Goal: Task Accomplishment & Management: Complete application form

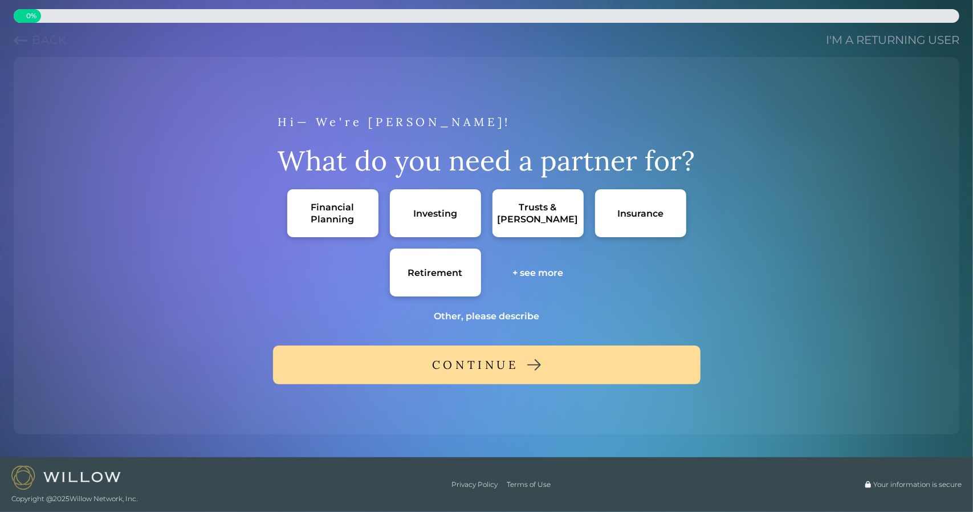
click at [535, 271] on div "+ see more" at bounding box center [537, 273] width 51 height 12
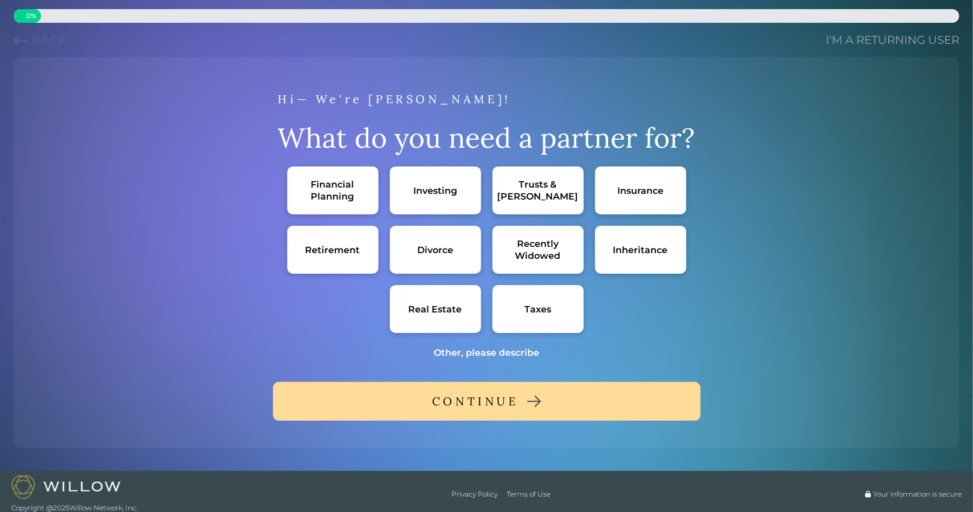
click at [456, 262] on div "Divorce" at bounding box center [435, 250] width 91 height 48
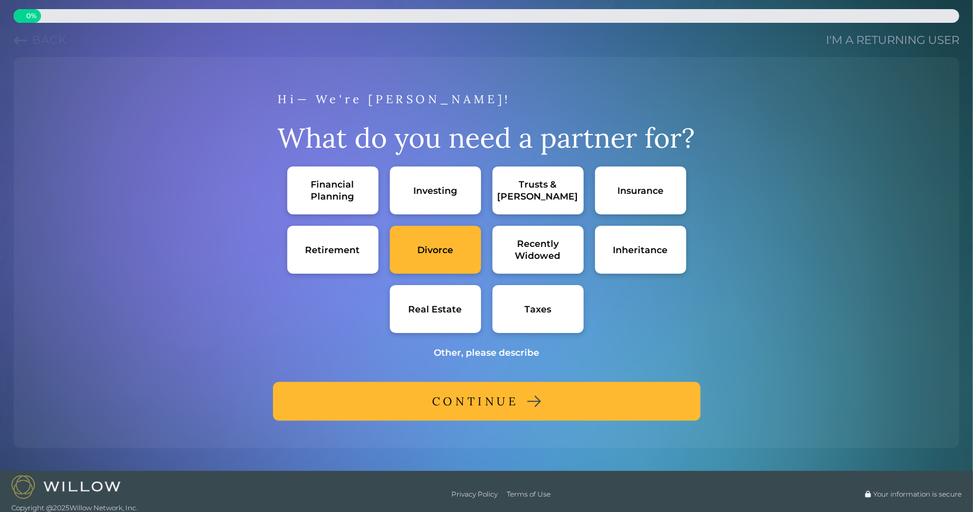
click at [340, 200] on div "Financial Planning" at bounding box center [333, 190] width 68 height 24
click at [434, 185] on div "Investing" at bounding box center [435, 191] width 44 height 12
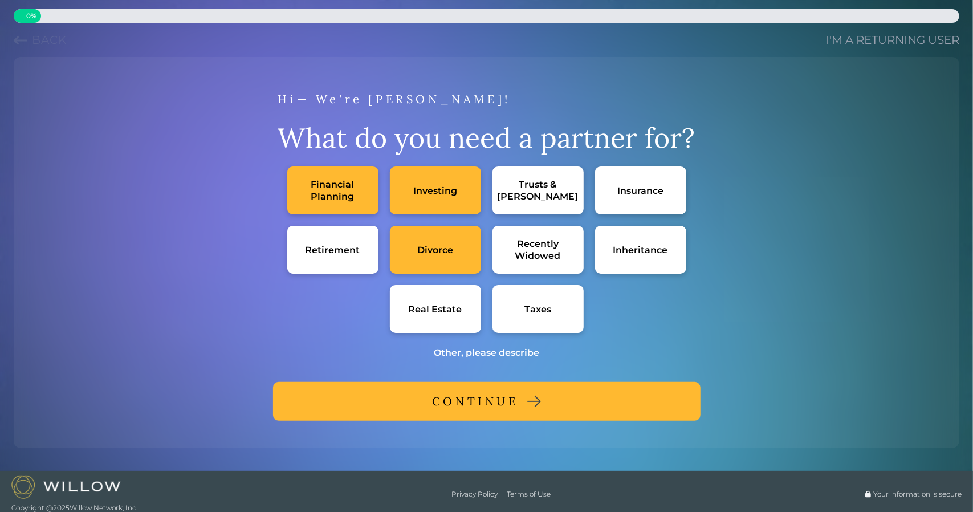
click at [467, 404] on div "CONTINUE" at bounding box center [475, 401] width 87 height 21
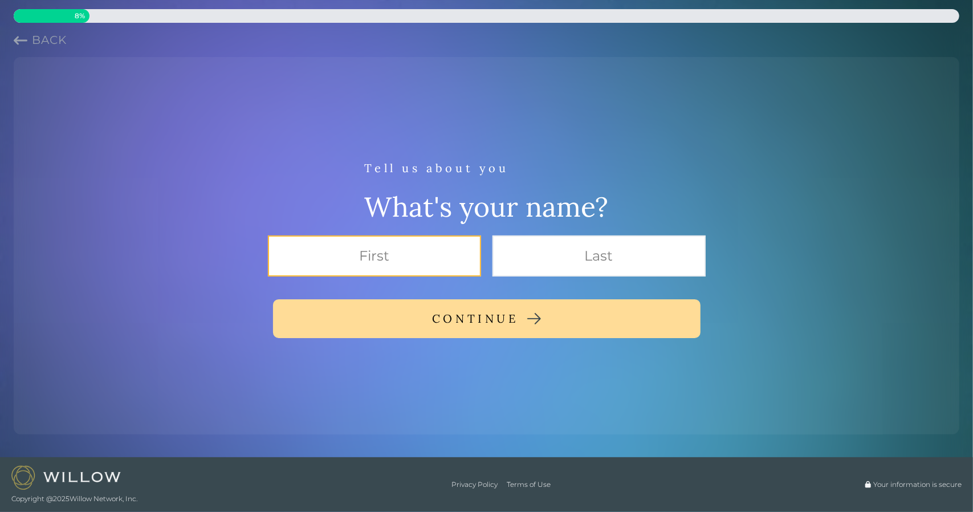
click at [415, 256] on input "text" at bounding box center [374, 255] width 213 height 41
type input "[PERSON_NAME]"
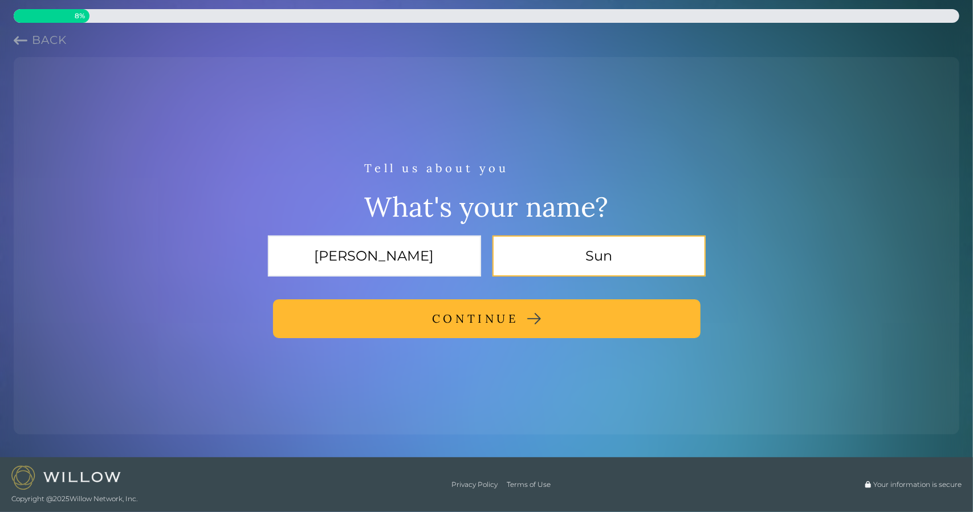
type input "Sun"
click at [443, 320] on div "CONTINUE" at bounding box center [475, 318] width 87 height 21
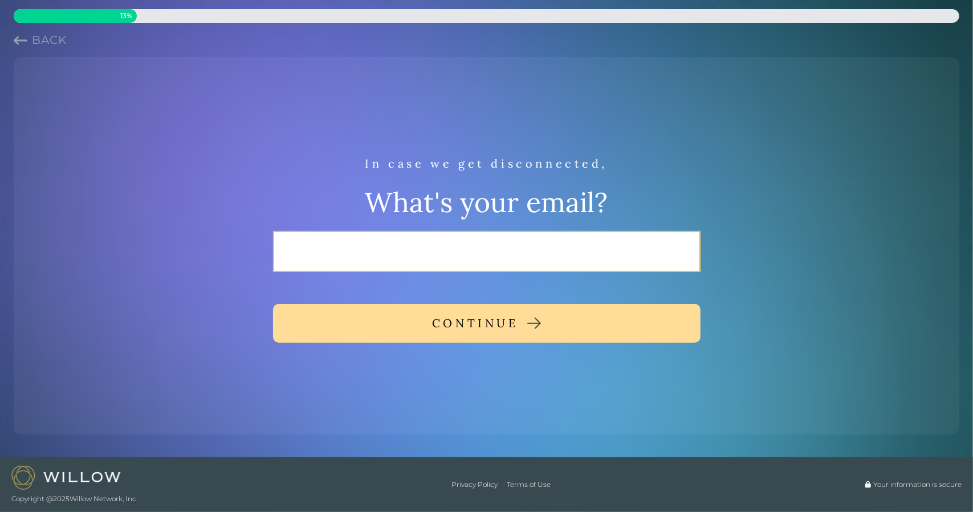
click at [452, 247] on input "email" at bounding box center [487, 251] width 428 height 41
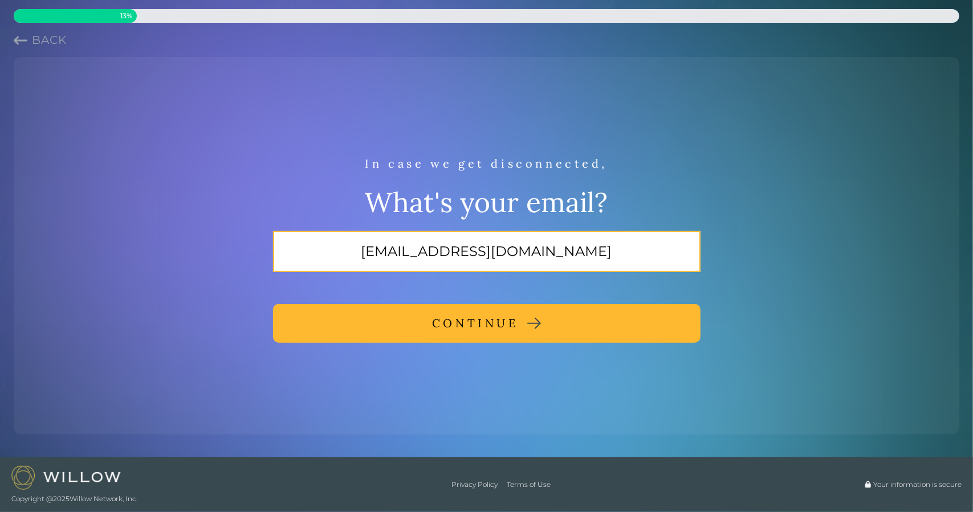
type input "[EMAIL_ADDRESS][DOMAIN_NAME]"
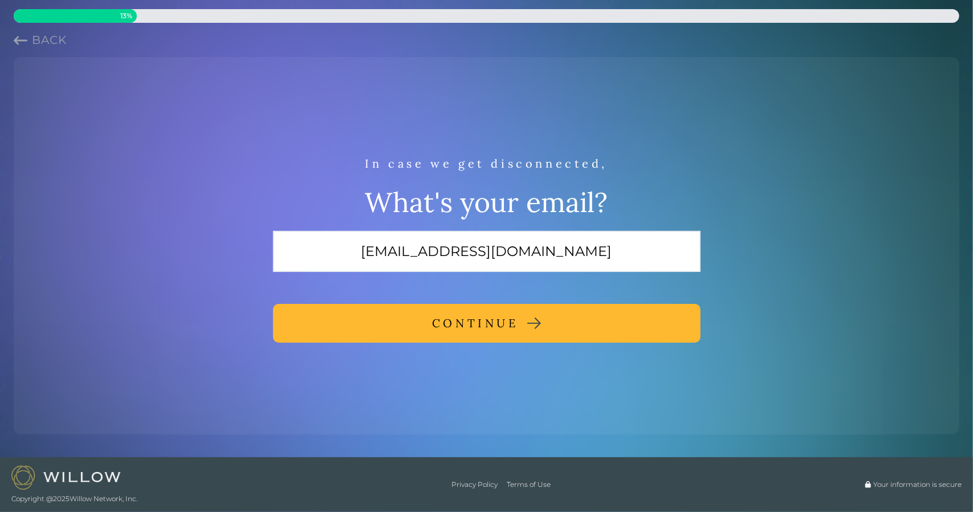
click at [484, 318] on div "CONTINUE" at bounding box center [475, 323] width 87 height 21
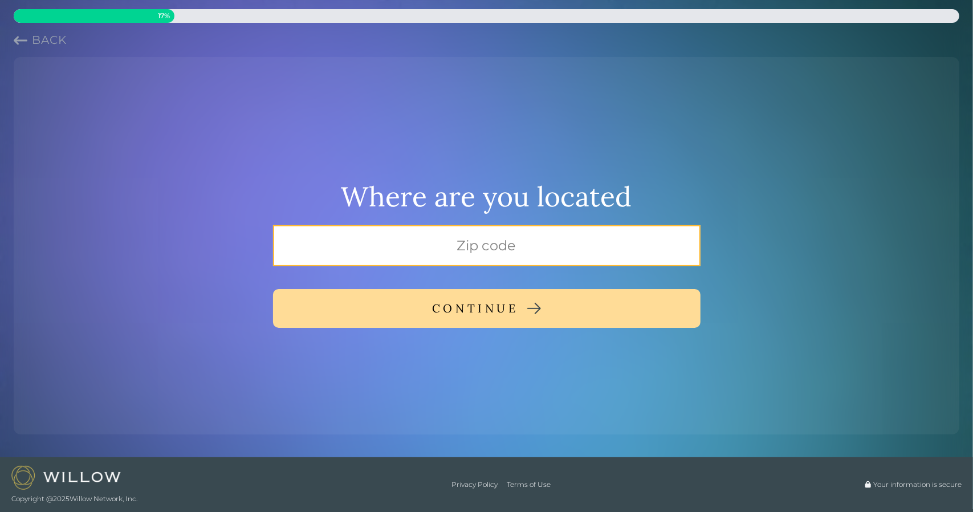
click at [472, 259] on input "text" at bounding box center [487, 245] width 428 height 41
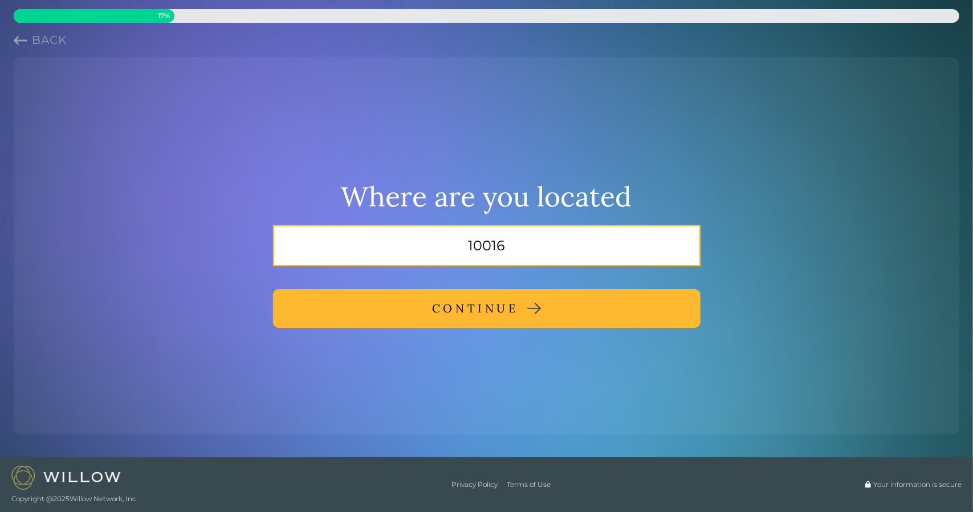
type input "10016"
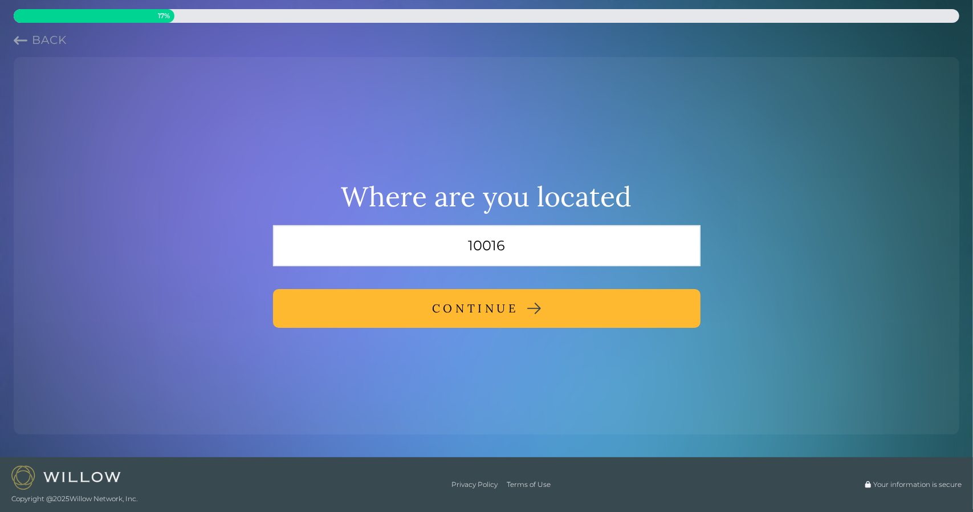
click at [511, 312] on div "CONTINUE" at bounding box center [475, 308] width 87 height 21
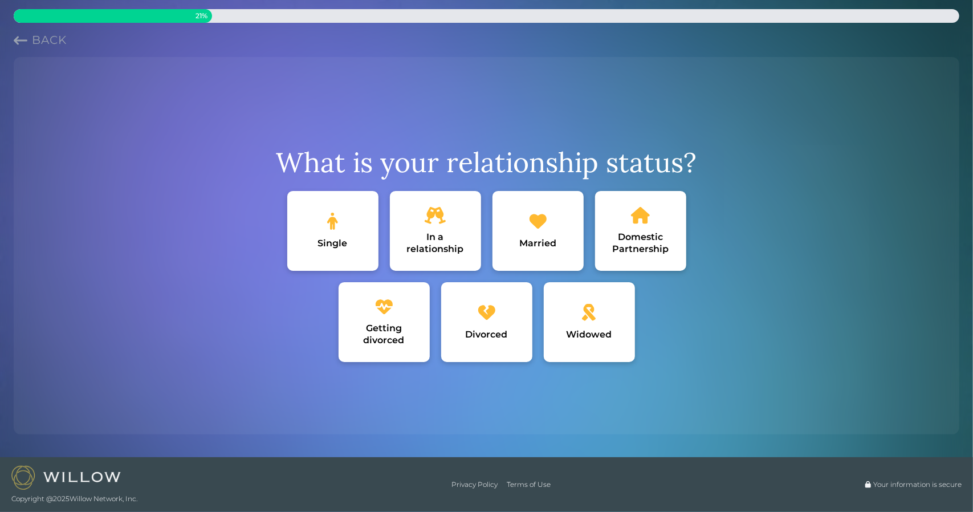
click at [392, 333] on div "Getting divorced" at bounding box center [384, 334] width 68 height 24
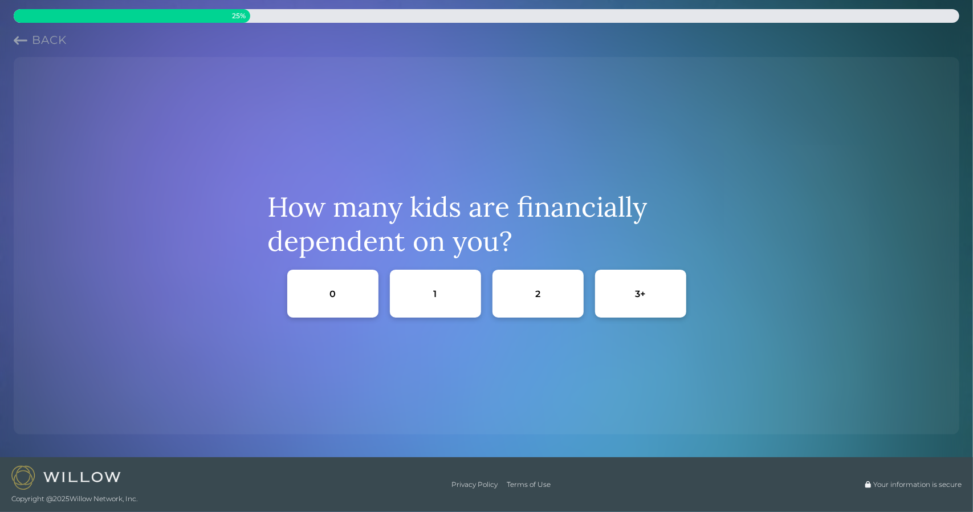
click at [415, 307] on div "1" at bounding box center [435, 294] width 91 height 48
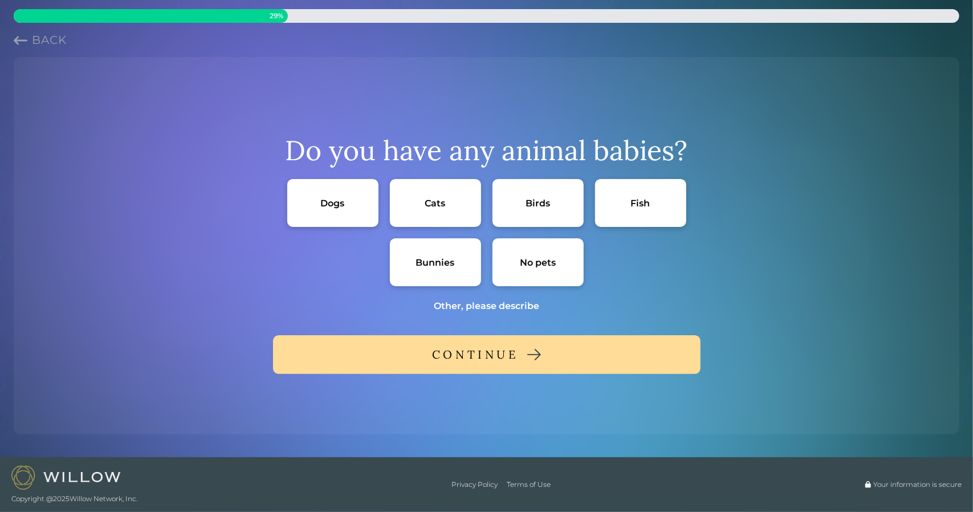
click at [353, 211] on div "Dogs" at bounding box center [332, 203] width 91 height 48
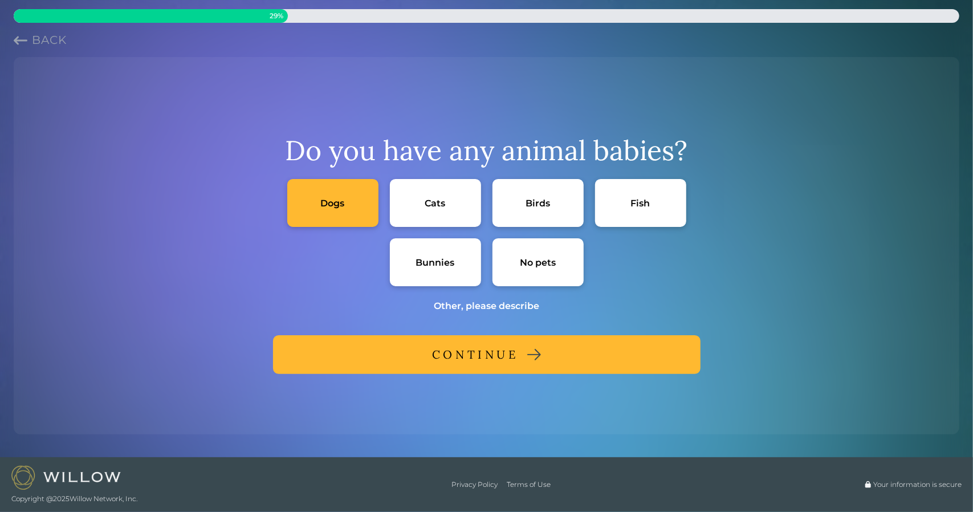
click at [434, 352] on div "CONTINUE" at bounding box center [475, 354] width 87 height 21
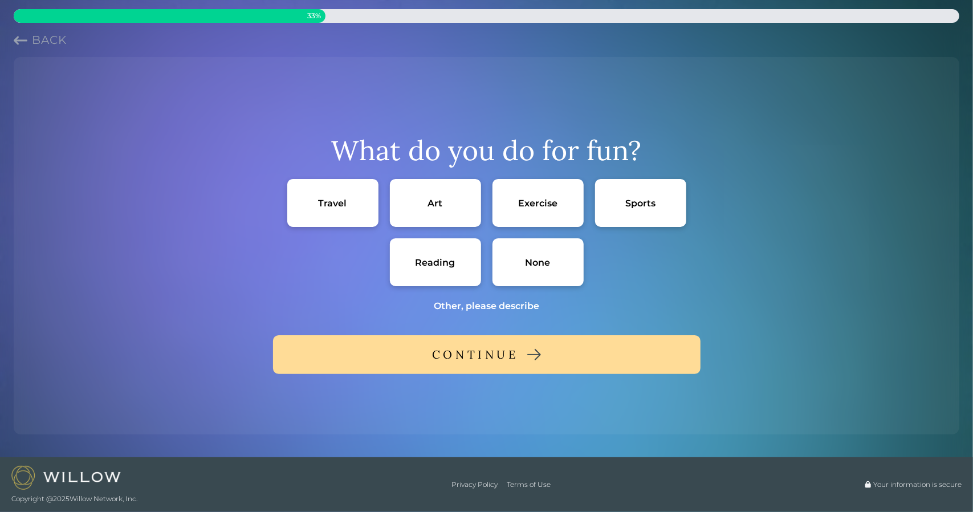
click at [325, 218] on div "Travel" at bounding box center [332, 203] width 91 height 48
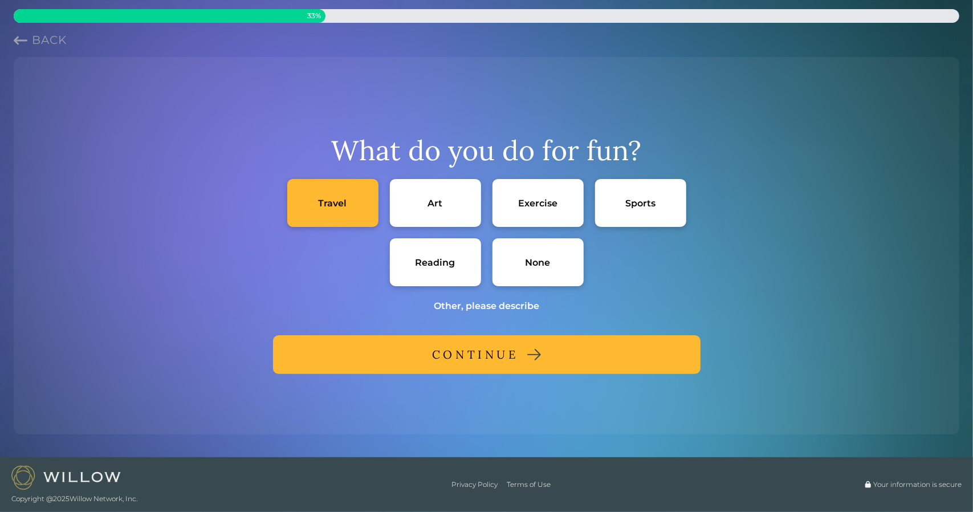
click at [538, 202] on div "Exercise" at bounding box center [537, 203] width 39 height 12
click at [436, 266] on div "Reading" at bounding box center [436, 263] width 40 height 12
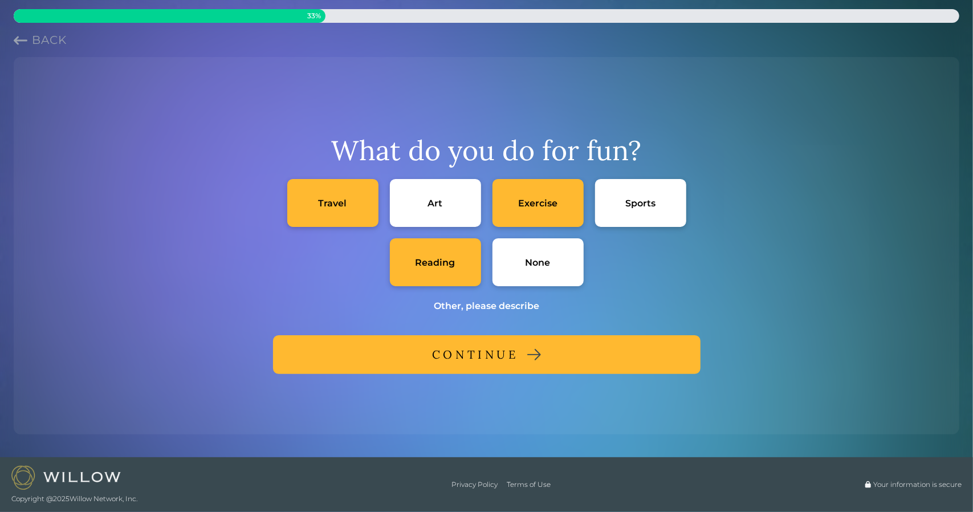
click at [476, 373] on button "CONTINUE" at bounding box center [487, 354] width 428 height 39
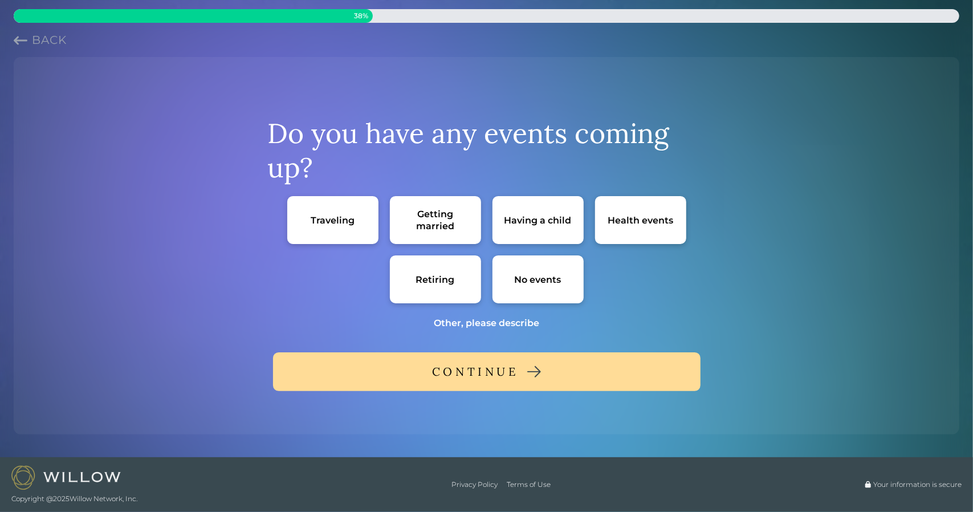
click at [548, 302] on div "No events" at bounding box center [538, 279] width 91 height 48
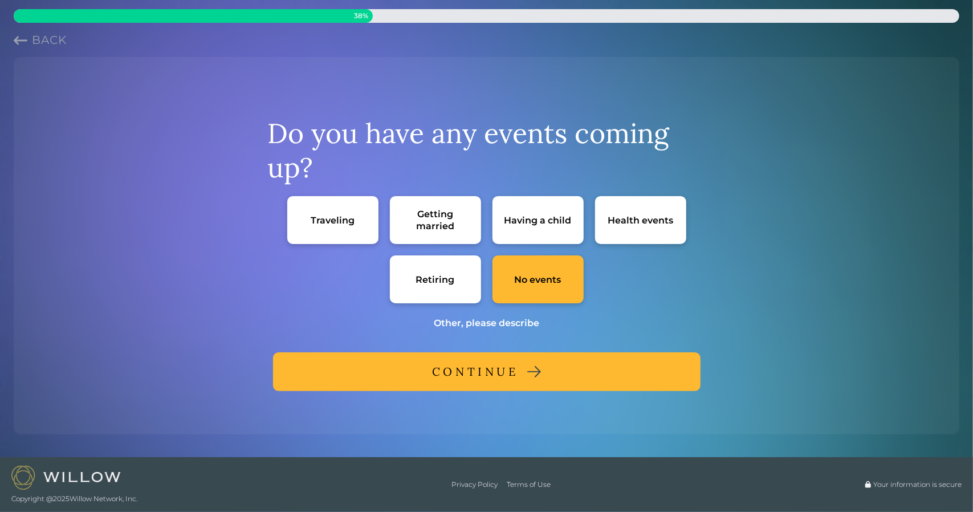
click at [502, 370] on div "CONTINUE" at bounding box center [475, 371] width 87 height 21
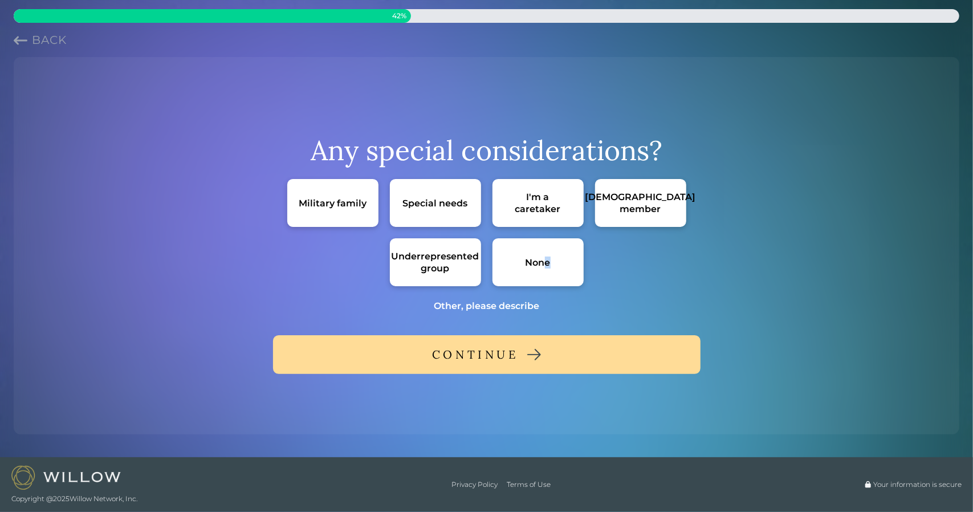
click at [548, 253] on div "None" at bounding box center [538, 262] width 91 height 48
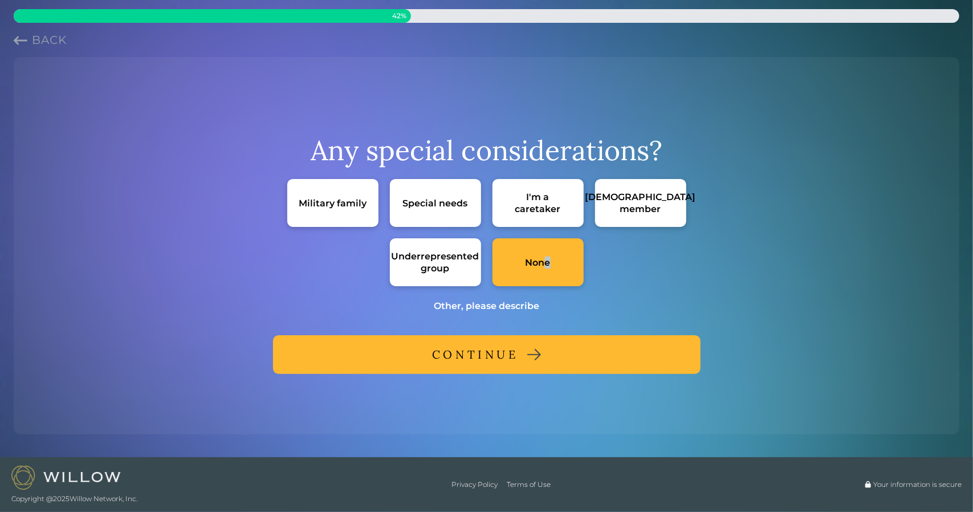
click at [552, 363] on button "CONTINUE" at bounding box center [487, 354] width 428 height 39
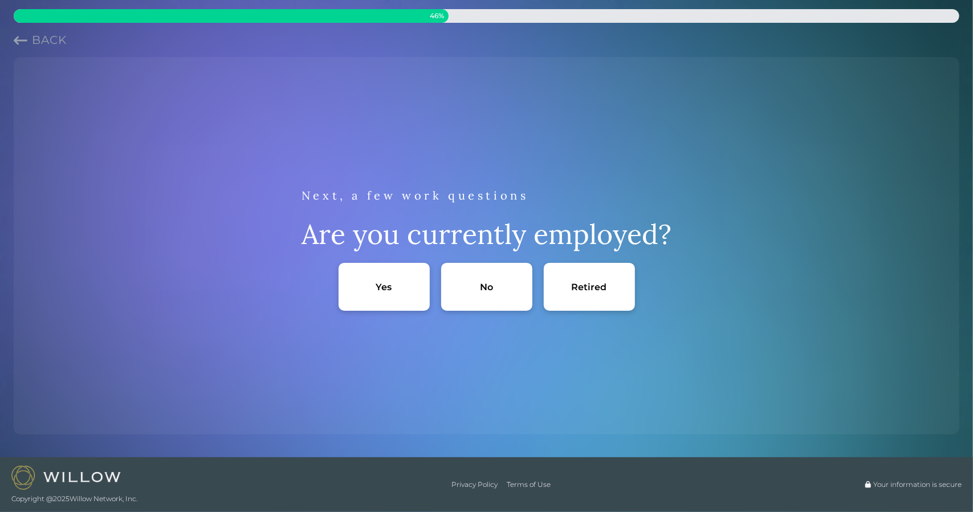
click at [394, 292] on div "Yes" at bounding box center [384, 287] width 91 height 48
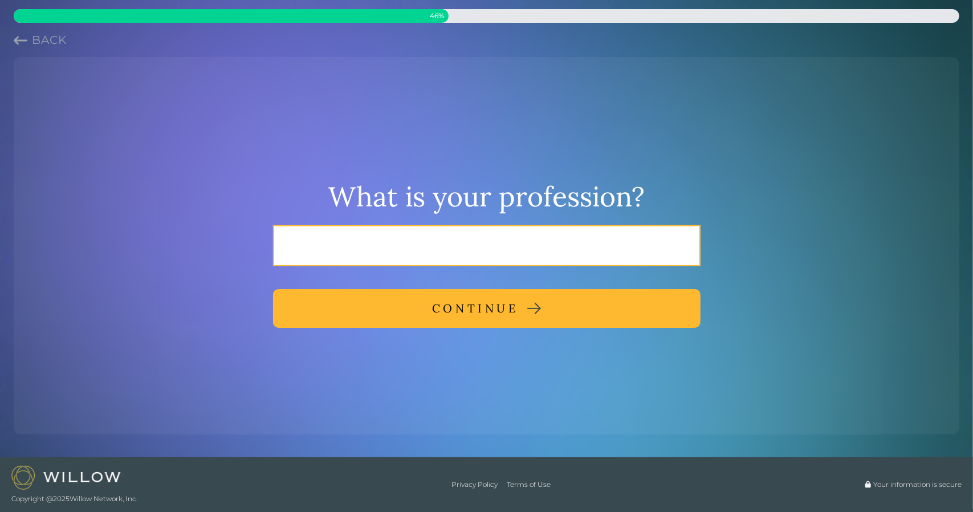
click at [462, 251] on input "text" at bounding box center [487, 245] width 428 height 41
type input "CEO"
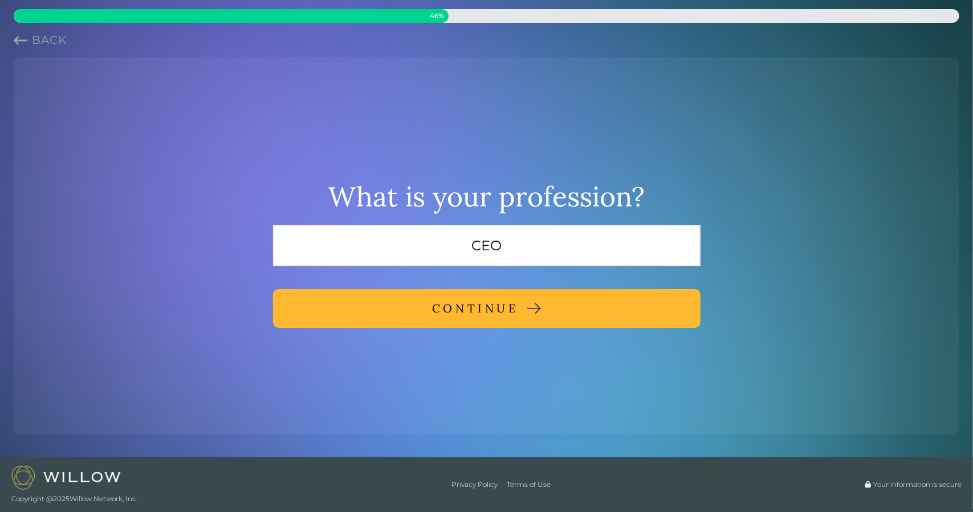
click at [473, 315] on div "CONTINUE" at bounding box center [475, 308] width 87 height 21
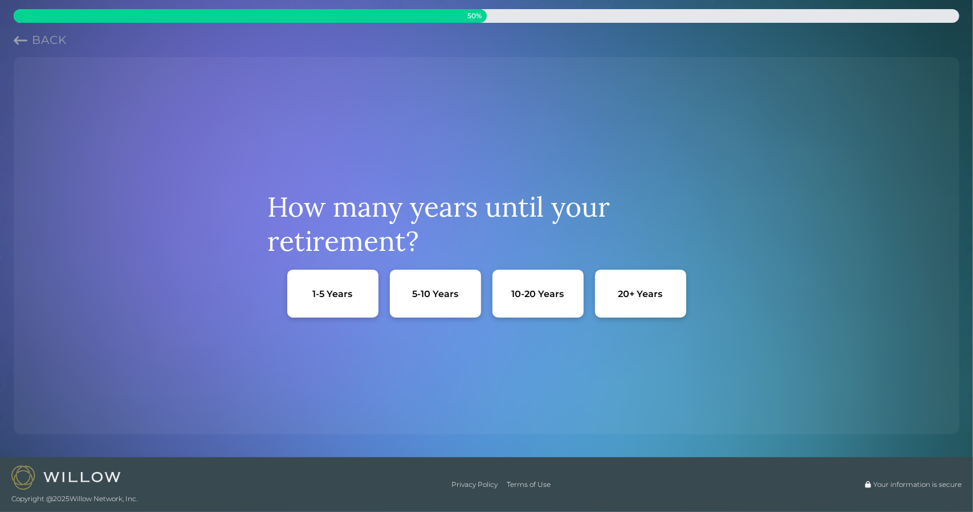
click at [554, 307] on div "10-20 Years" at bounding box center [538, 294] width 91 height 48
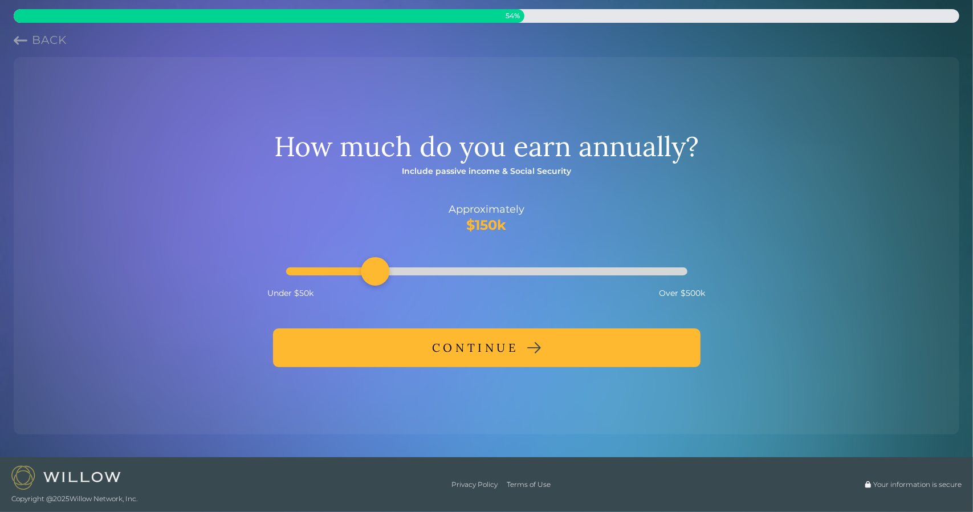
click at [451, 352] on div "CONTINUE" at bounding box center [475, 347] width 87 height 21
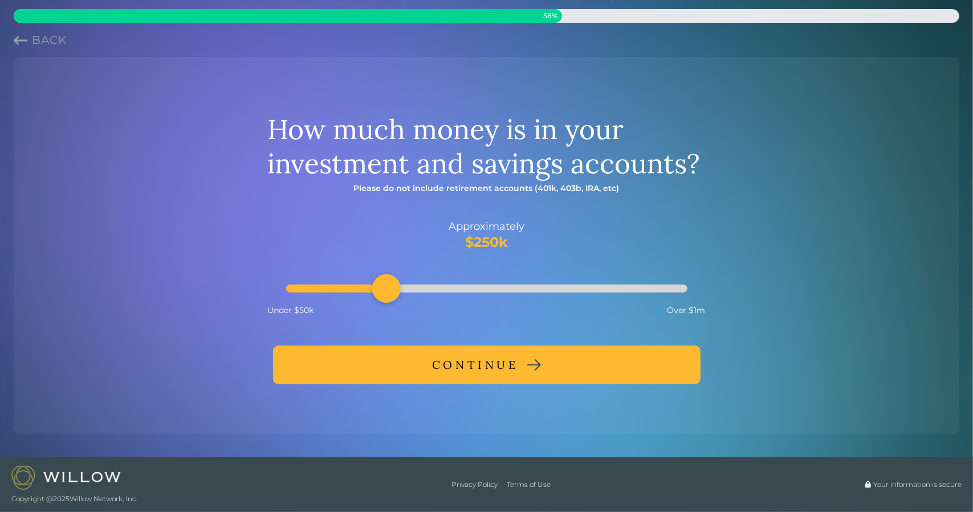
click at [395, 288] on div at bounding box center [486, 288] width 401 height 8
click at [445, 402] on div "How much money is in your investment and savings accounts? Please do not includ…" at bounding box center [486, 245] width 937 height 359
click at [438, 370] on div "CONTINUE" at bounding box center [475, 365] width 87 height 21
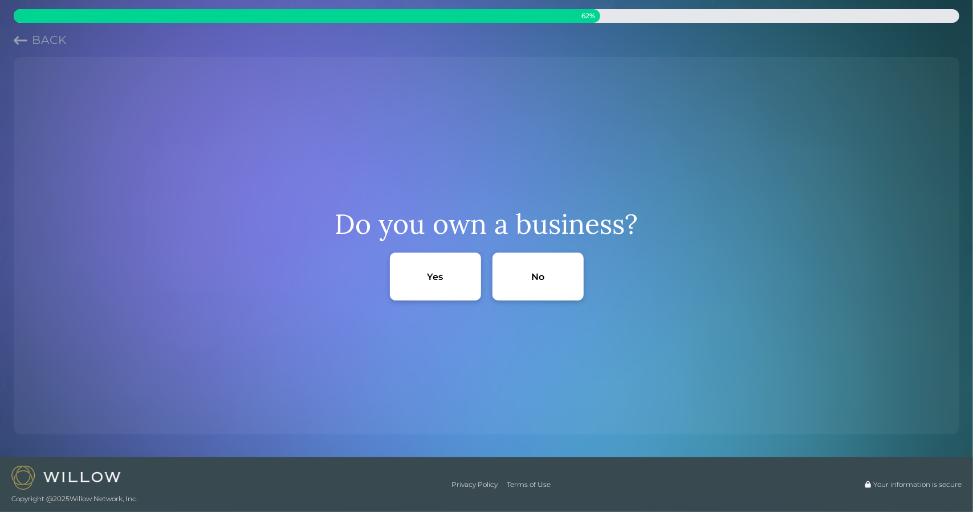
click at [447, 297] on div "Yes" at bounding box center [435, 277] width 91 height 48
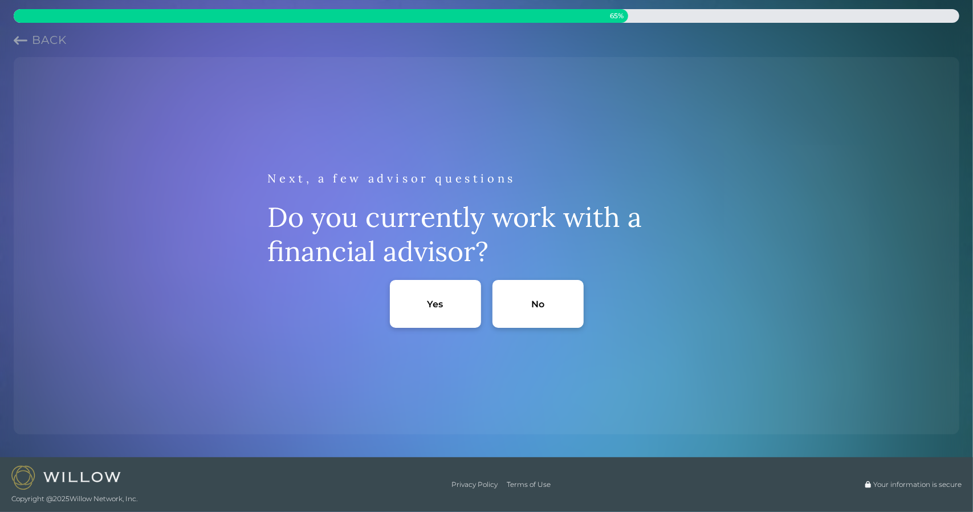
click at [430, 300] on div "Yes" at bounding box center [436, 304] width 16 height 12
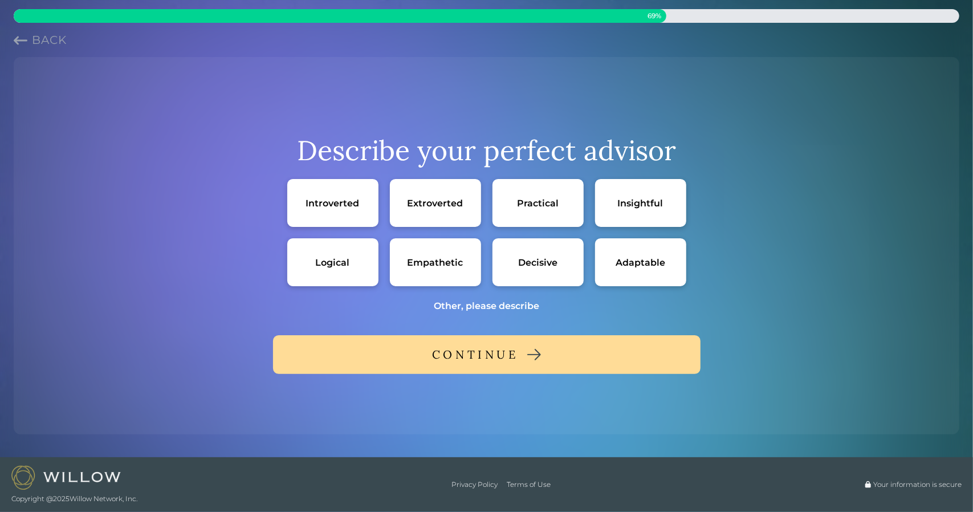
click at [433, 255] on div "Empathetic" at bounding box center [435, 262] width 91 height 48
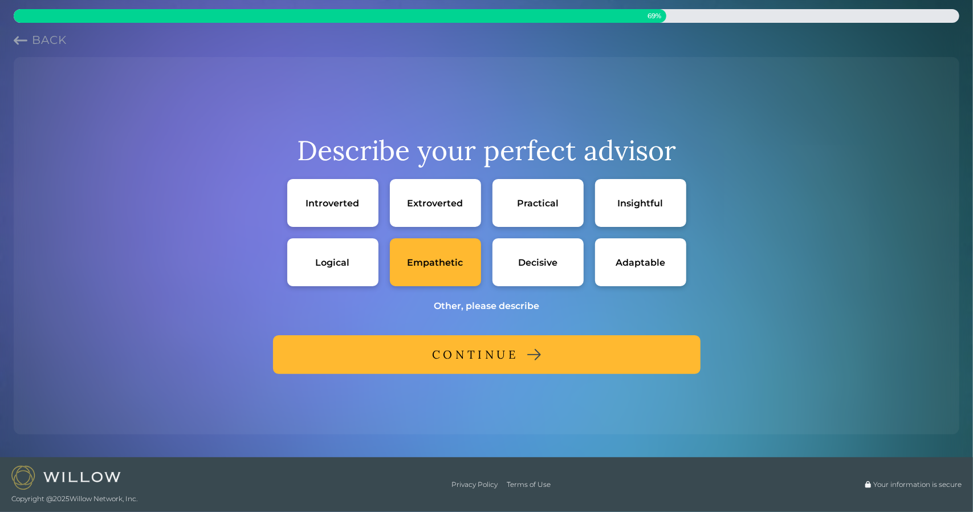
click at [625, 257] on div "Adaptable" at bounding box center [641, 263] width 50 height 12
click at [542, 200] on div "Practical" at bounding box center [538, 203] width 42 height 12
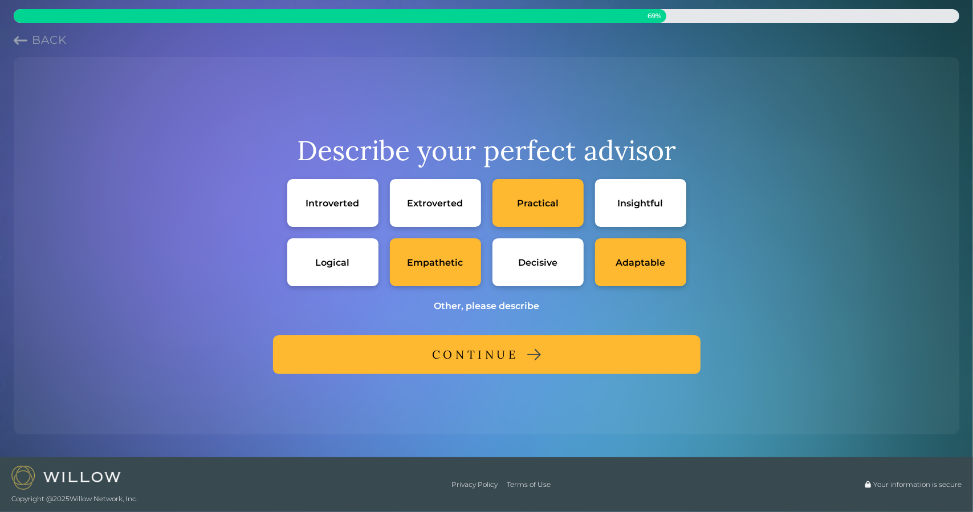
click at [475, 355] on div "CONTINUE" at bounding box center [475, 354] width 87 height 21
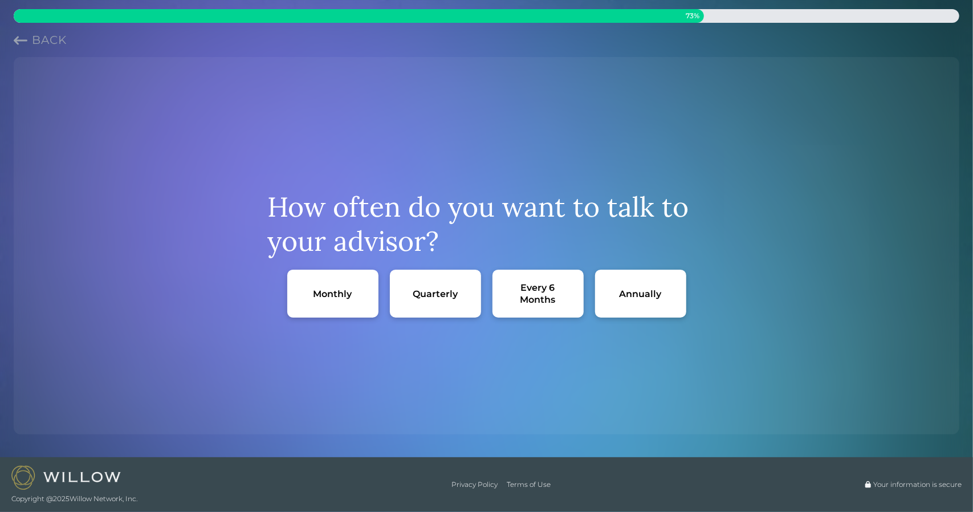
click at [344, 311] on div "Monthly" at bounding box center [332, 294] width 91 height 48
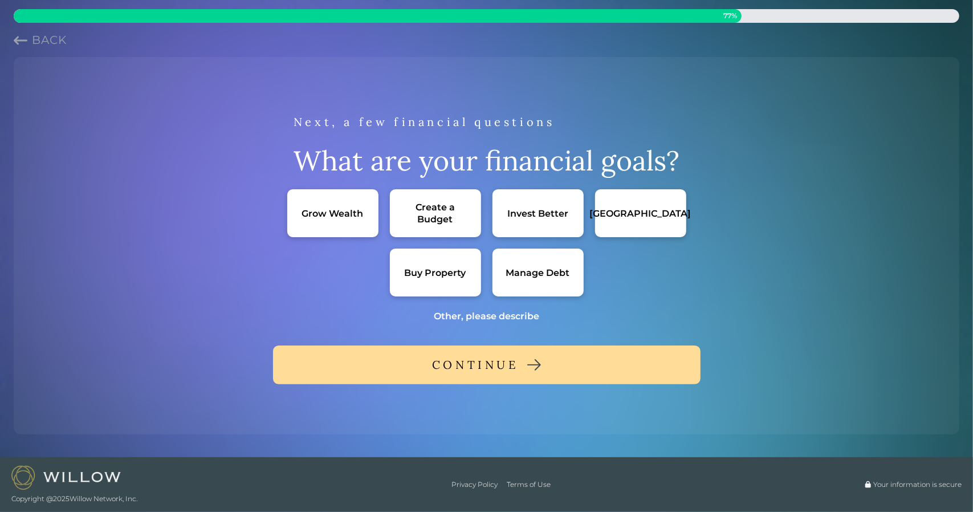
click at [485, 316] on div "Other, please describe" at bounding box center [486, 316] width 105 height 12
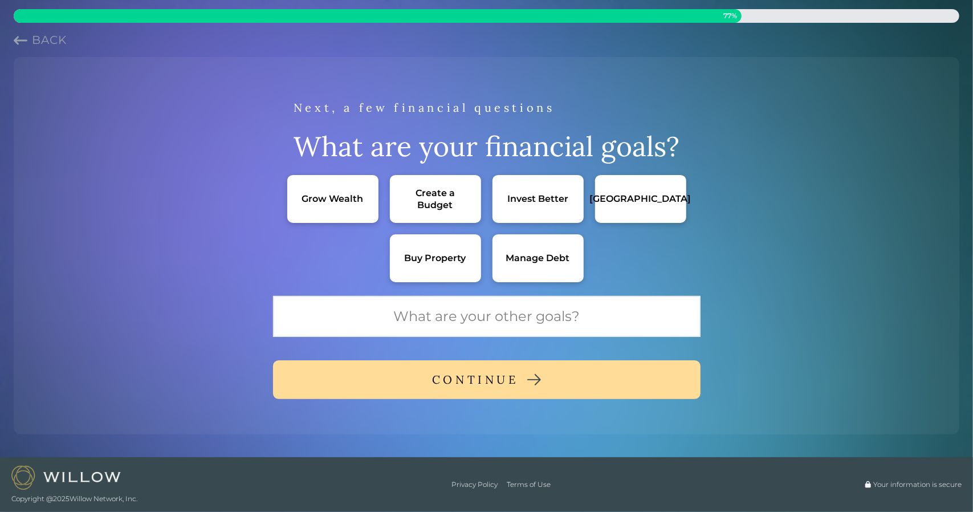
click at [527, 205] on div "Invest Better" at bounding box center [538, 199] width 91 height 48
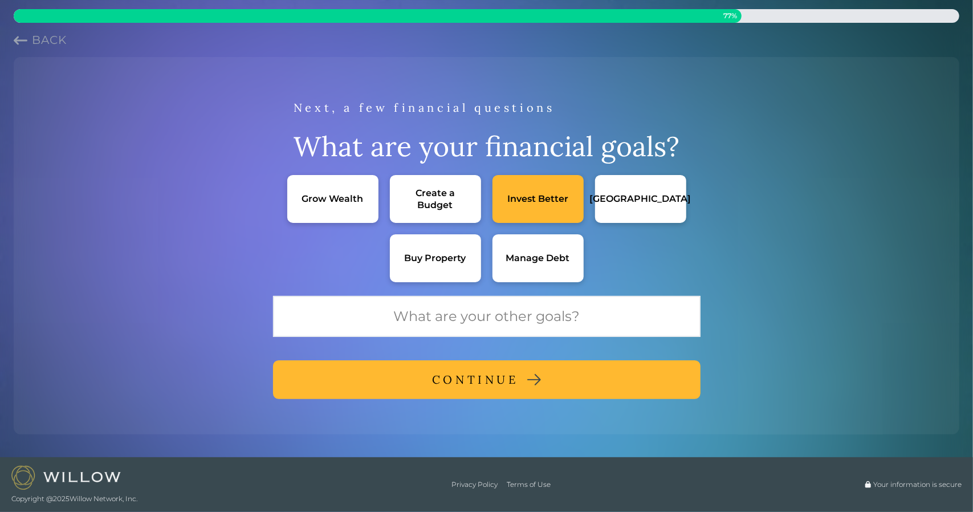
click at [333, 206] on div "Grow Wealth" at bounding box center [332, 199] width 91 height 48
click at [518, 200] on div "Invest Better" at bounding box center [537, 199] width 61 height 12
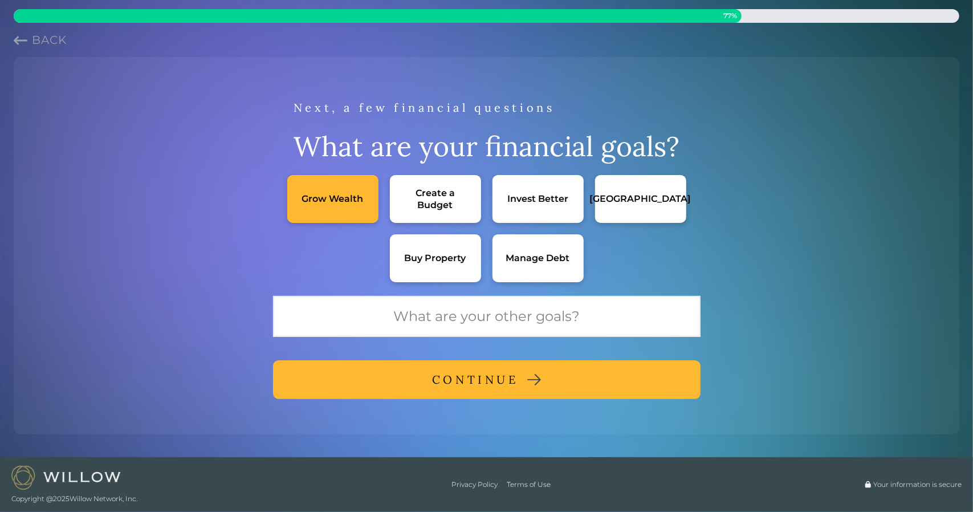
click at [518, 200] on div "Invest Better" at bounding box center [537, 199] width 61 height 12
click at [523, 376] on button "CONTINUE" at bounding box center [487, 379] width 428 height 39
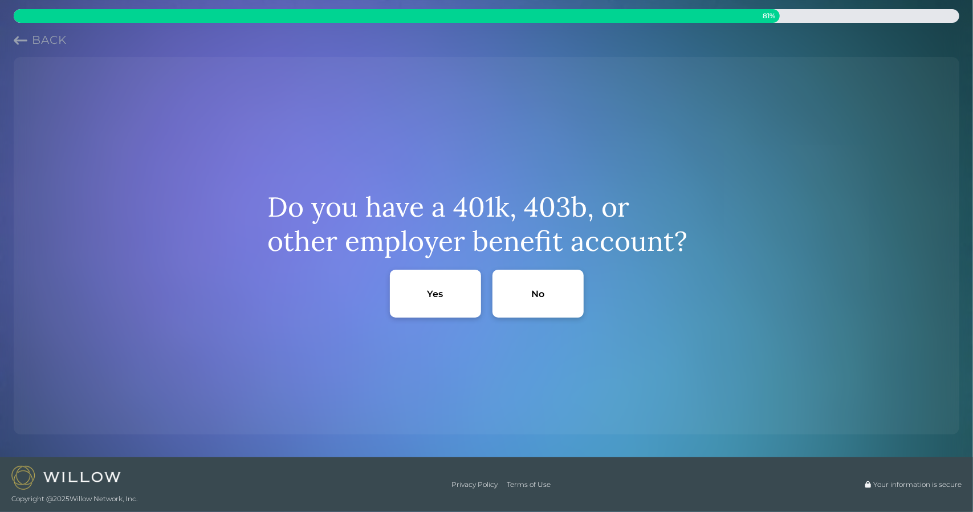
click at [454, 302] on div "Yes" at bounding box center [435, 294] width 91 height 48
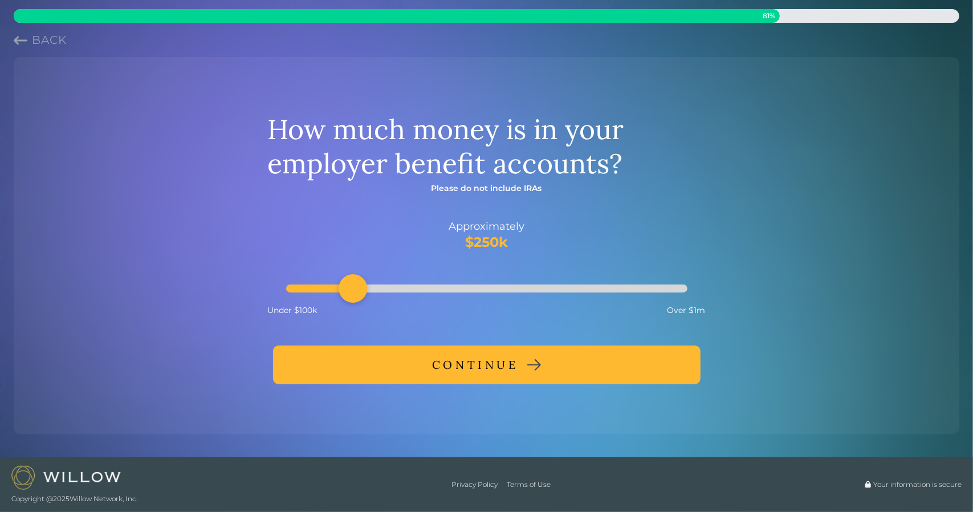
click at [450, 370] on div "CONTINUE" at bounding box center [475, 365] width 87 height 21
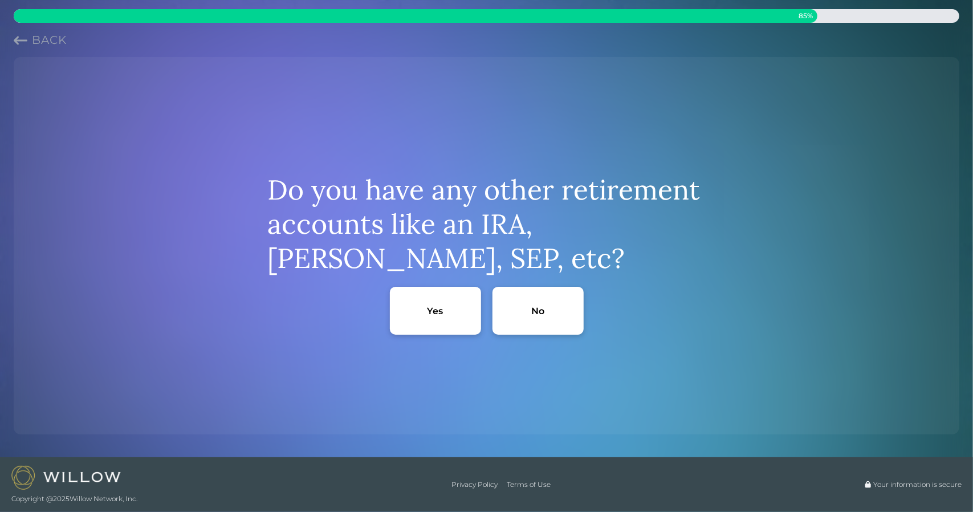
click at [536, 319] on div "No" at bounding box center [538, 311] width 91 height 48
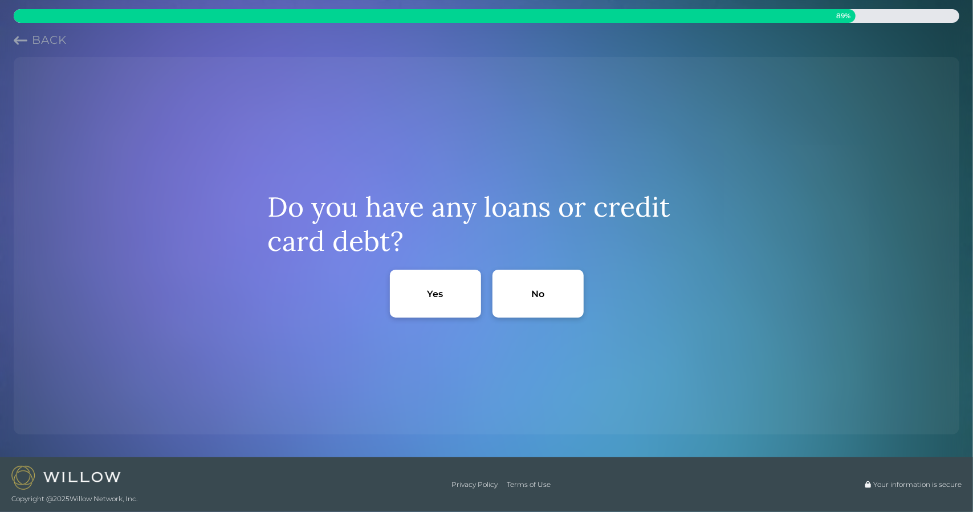
click at [537, 297] on div "No" at bounding box center [537, 294] width 13 height 12
click at [461, 299] on div "Yes" at bounding box center [435, 294] width 91 height 48
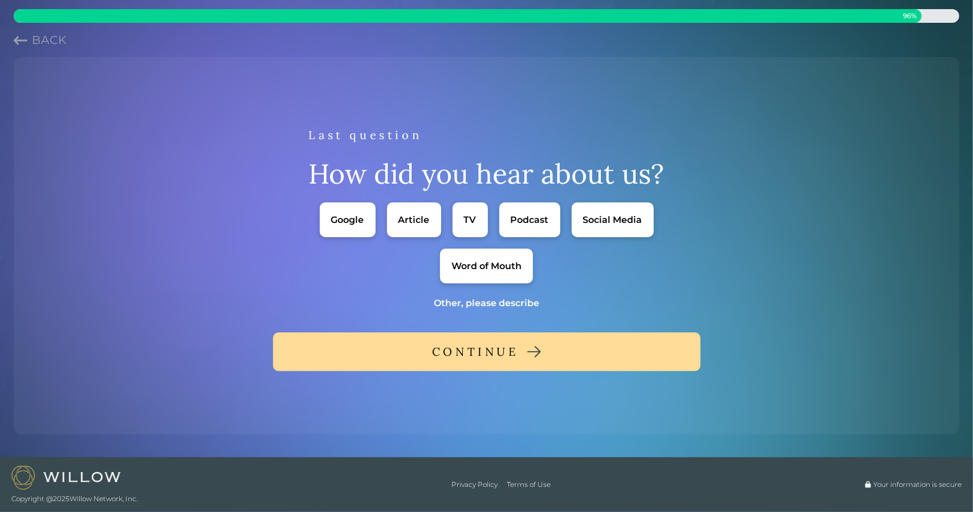
click at [516, 268] on div "Word of Mouth" at bounding box center [486, 266] width 70 height 12
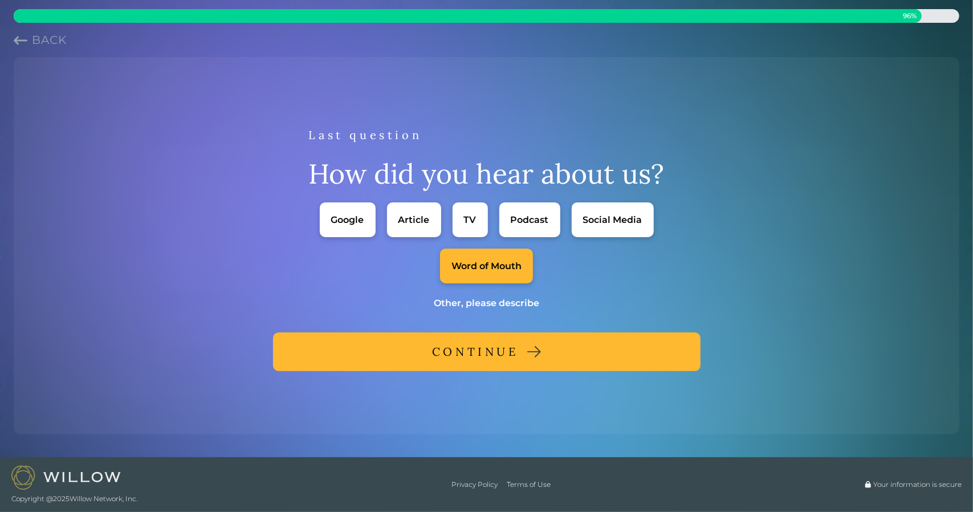
click at [503, 349] on div "CONTINUE" at bounding box center [475, 351] width 87 height 21
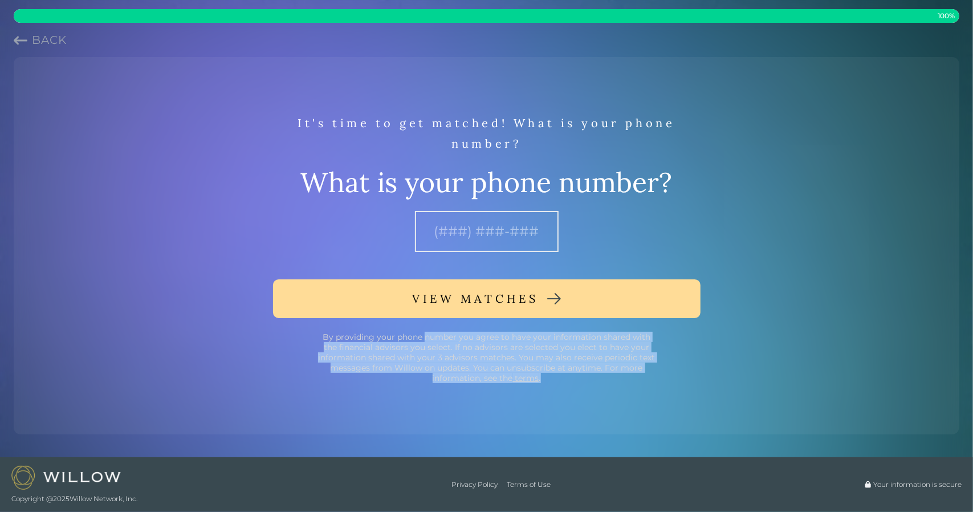
drag, startPoint x: 421, startPoint y: 335, endPoint x: 642, endPoint y: 391, distance: 228.1
click at [642, 391] on div "It's time to get matched! What is your phone number? What is your phone number?…" at bounding box center [486, 245] width 937 height 359
drag, startPoint x: 616, startPoint y: 385, endPoint x: 323, endPoint y: 336, distance: 297.6
click at [323, 336] on div "It's time to get matched! What is your phone number? What is your phone number?…" at bounding box center [486, 245] width 937 height 359
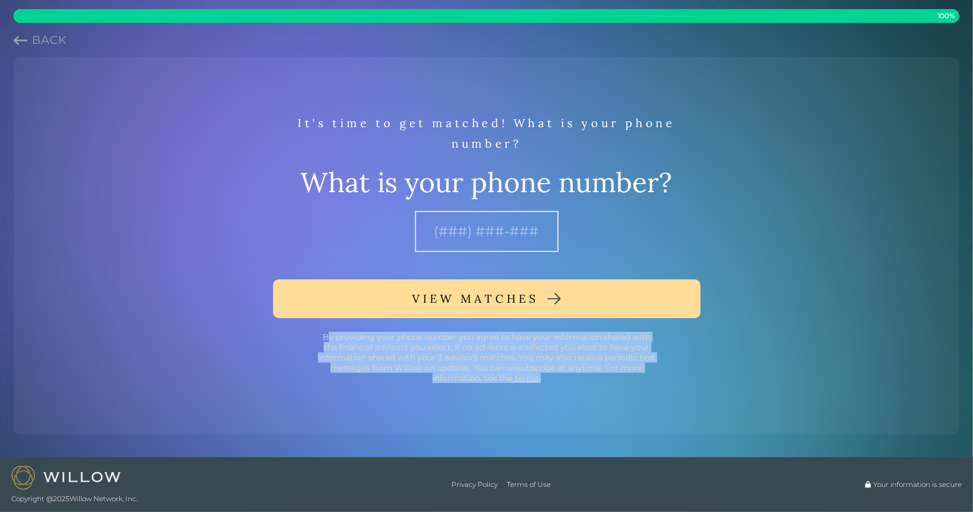
click at [477, 361] on div "By providing your phone number you agree to have your information shared with t…" at bounding box center [487, 357] width 342 height 51
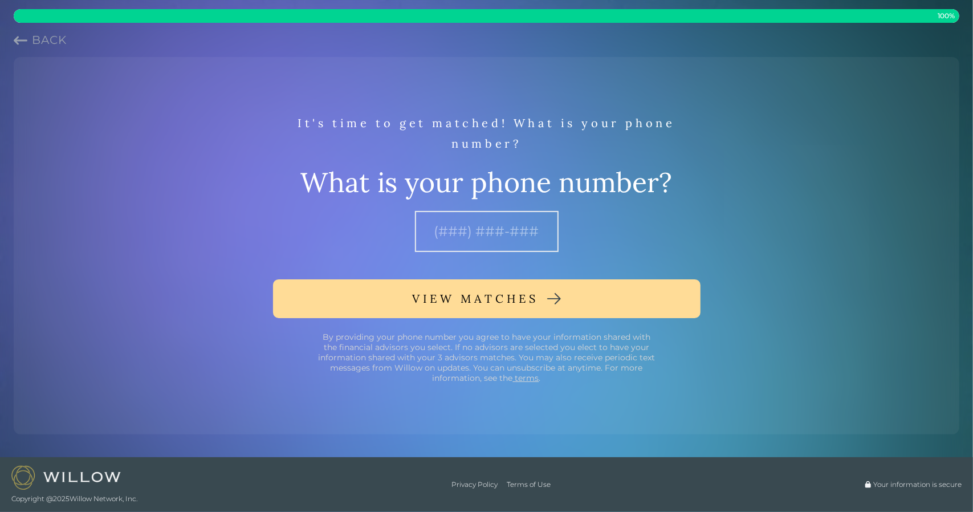
click at [596, 386] on div "It's time to get matched! What is your phone number? What is your phone number?…" at bounding box center [486, 245] width 937 height 359
click at [486, 366] on div "By providing your phone number you agree to have your information shared with t…" at bounding box center [487, 357] width 342 height 51
